Goal: Find specific page/section: Find specific page/section

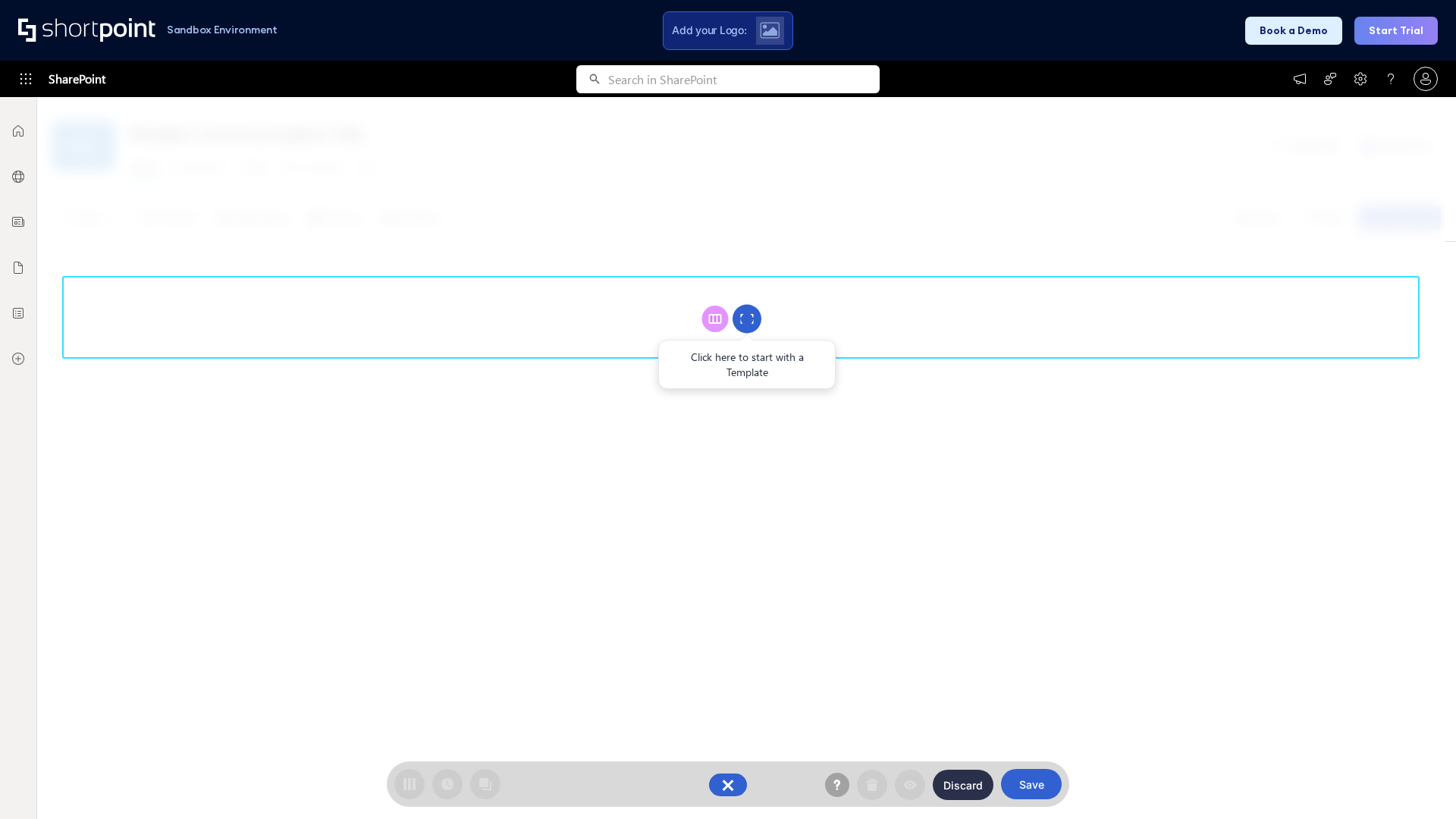
click at [747, 318] on circle at bounding box center [746, 318] width 29 height 29
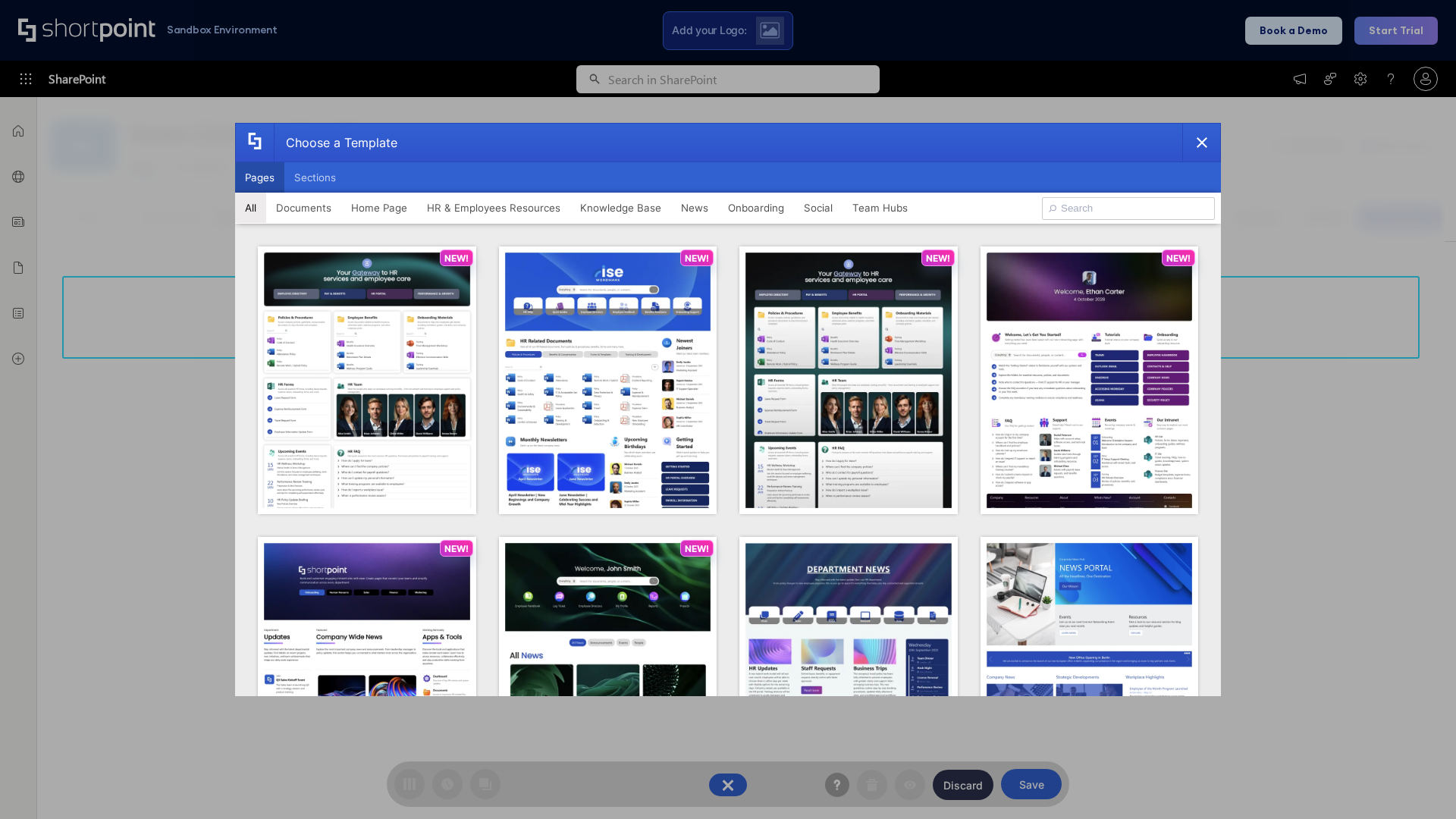
click at [260, 178] on button "Pages" at bounding box center [260, 177] width 49 height 30
type input "Social Layout 1"
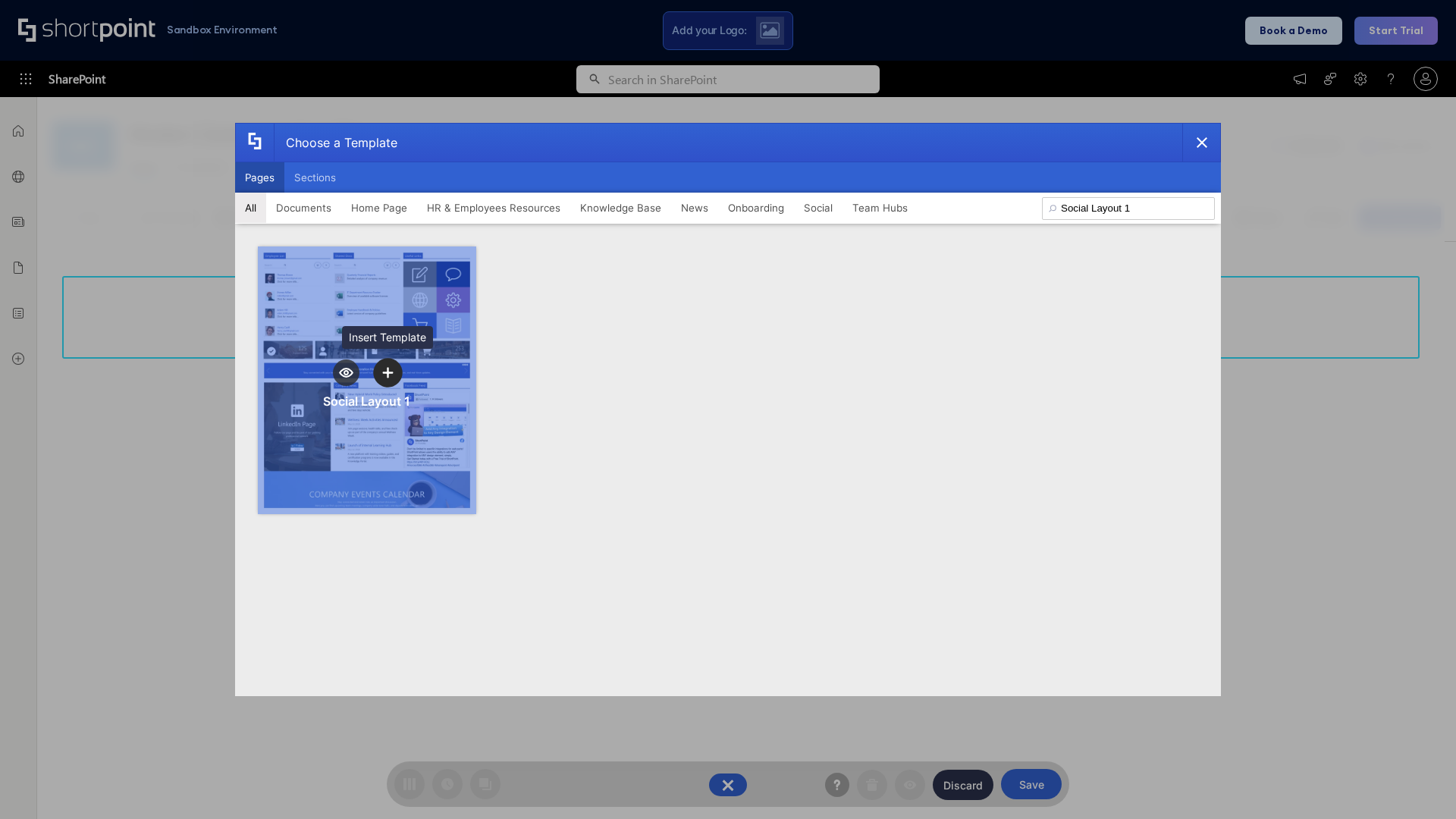
click at [387, 372] on icon "template selector" at bounding box center [387, 372] width 11 height 11
